Goal: Book appointment/travel/reservation

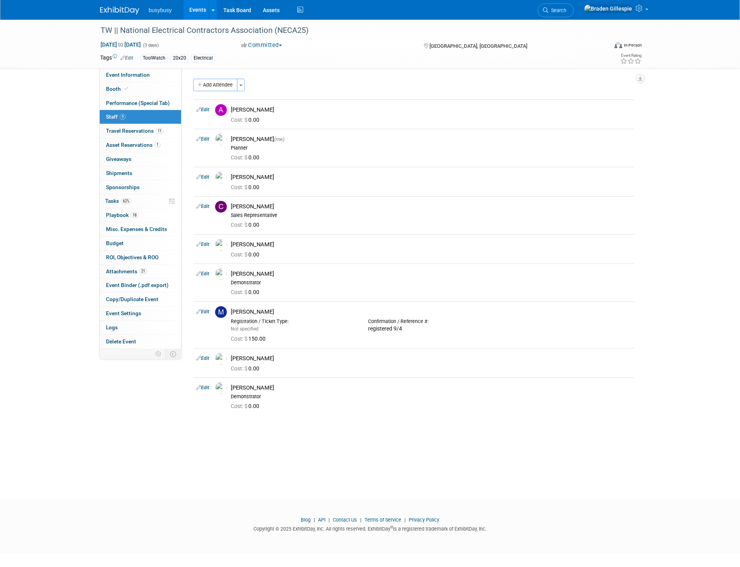
click at [115, 12] on img at bounding box center [119, 11] width 39 height 8
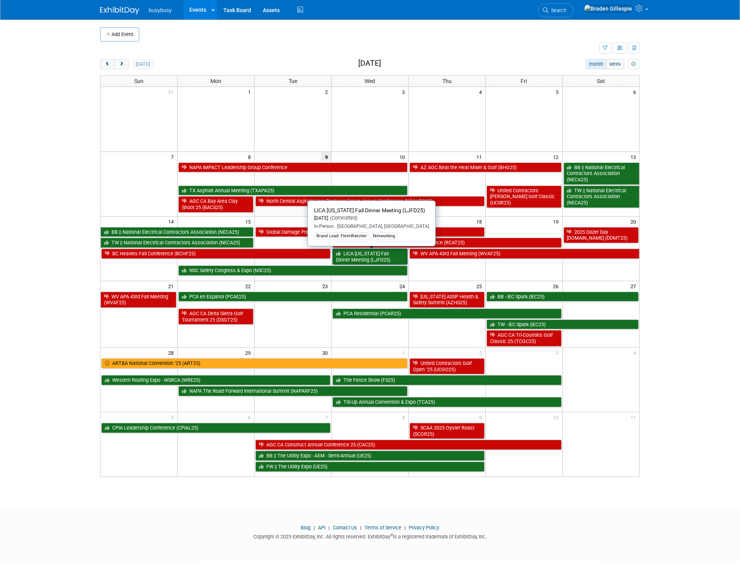
click at [376, 261] on link "LICA [US_STATE] Fall Dinner Meeting (LJFD25)" at bounding box center [370, 256] width 75 height 16
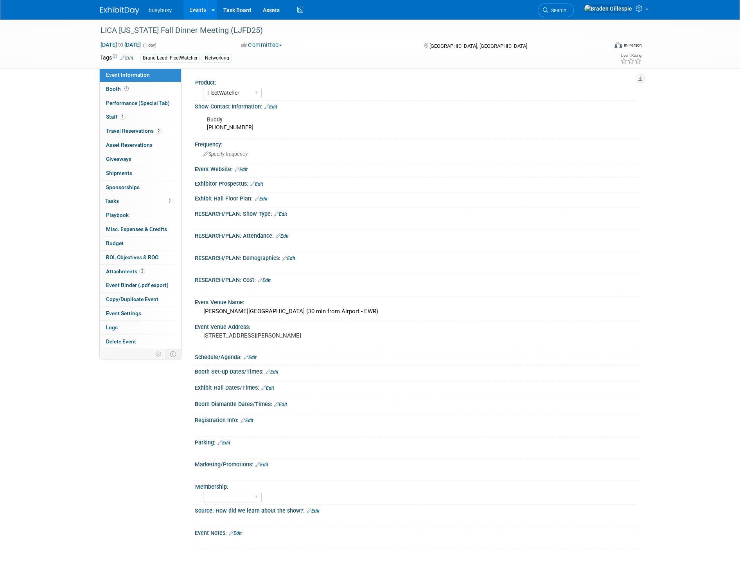
select select "FleetWatcher"
click at [130, 128] on span "Travel Reservations 2" at bounding box center [134, 131] width 56 height 6
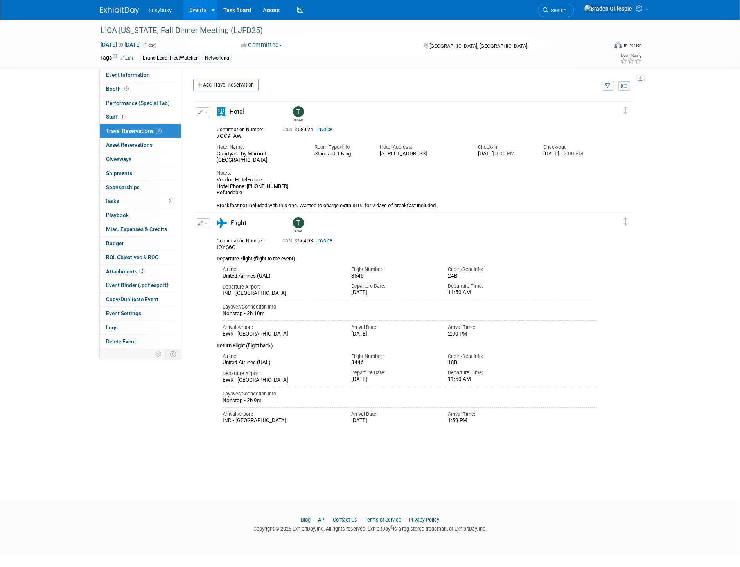
click at [203, 224] on button "button" at bounding box center [203, 223] width 14 height 10
click at [229, 234] on button "Edit Reservation" at bounding box center [229, 236] width 66 height 11
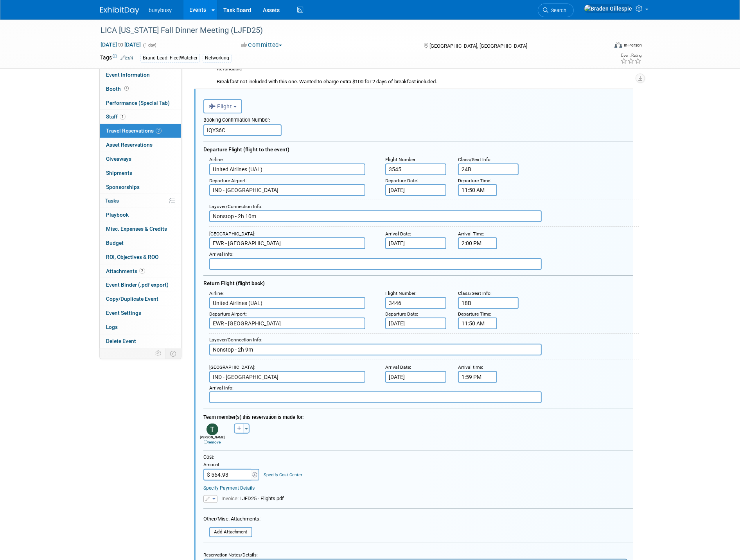
click at [390, 169] on input "3545" at bounding box center [415, 170] width 61 height 12
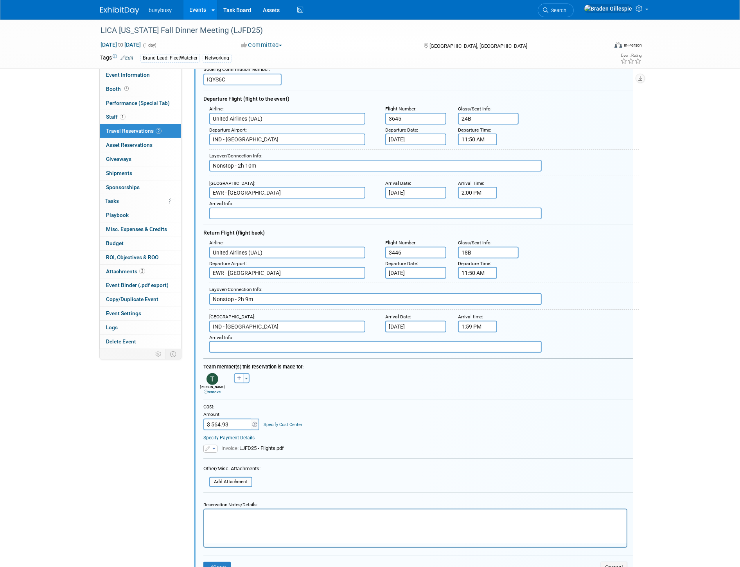
scroll to position [254, 0]
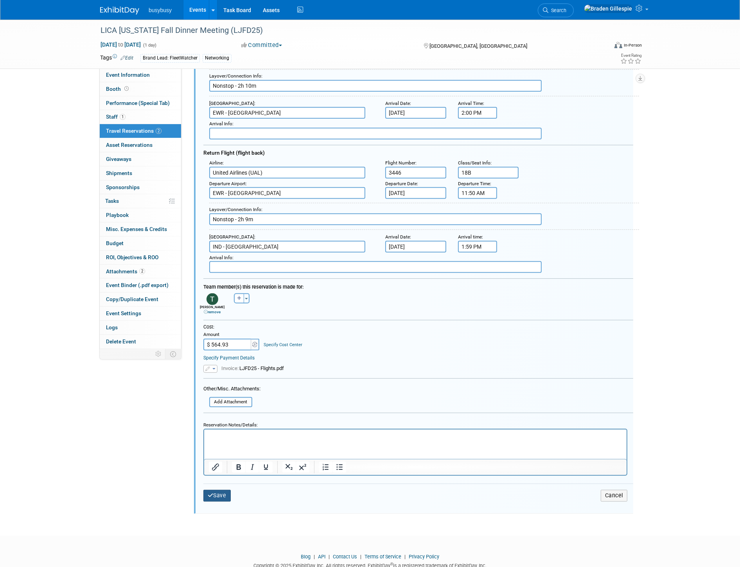
type input "3645"
click at [213, 490] on button "Save" at bounding box center [216, 495] width 27 height 11
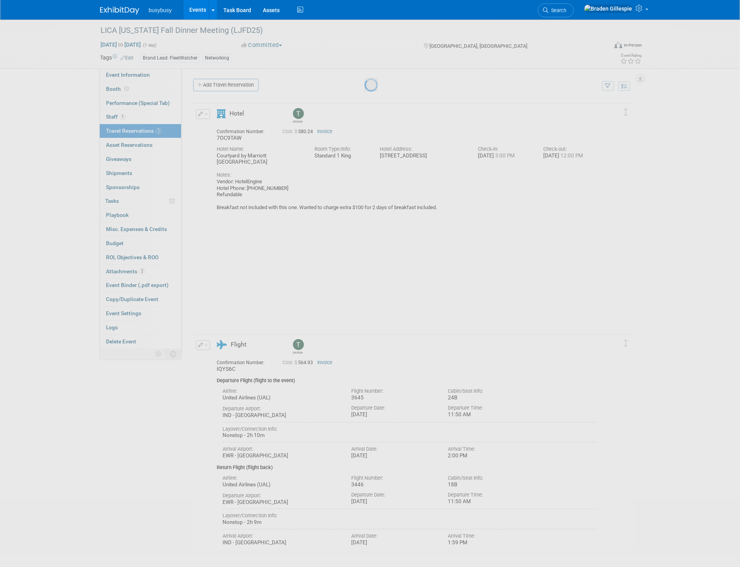
scroll to position [0, 0]
